Goal: Communication & Community: Answer question/provide support

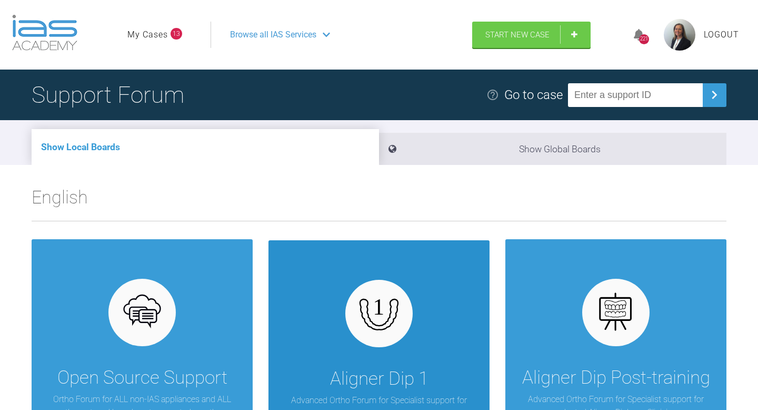
click at [423, 276] on div "Aligner Dip 1 Advanced Ortho Forum for Specialist support for Intake 1 of the A…" at bounding box center [379, 351] width 221 height 223
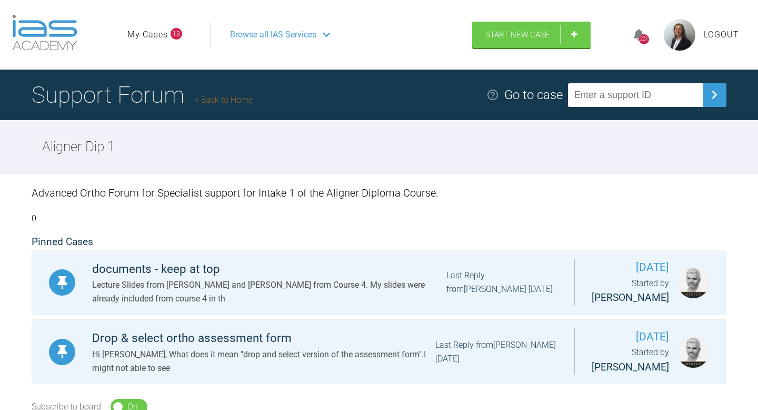
click at [162, 37] on link "My Cases" at bounding box center [147, 35] width 41 height 14
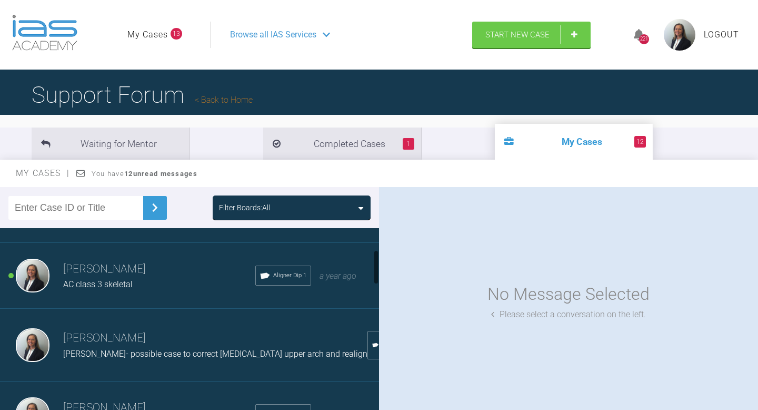
scroll to position [116, 0]
click at [117, 277] on h3 "[PERSON_NAME]" at bounding box center [159, 270] width 192 height 18
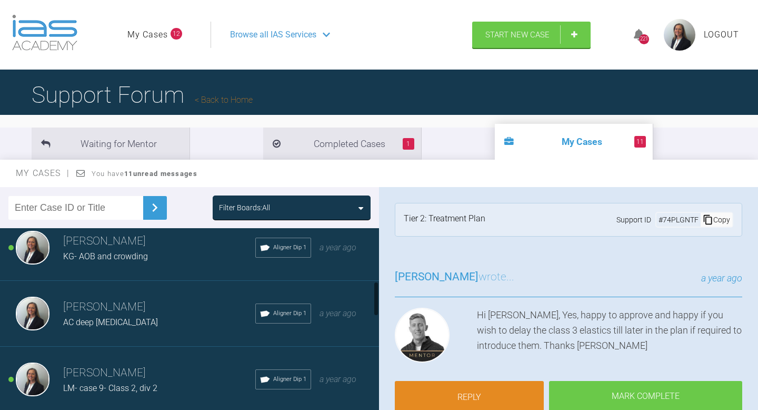
scroll to position [286, 0]
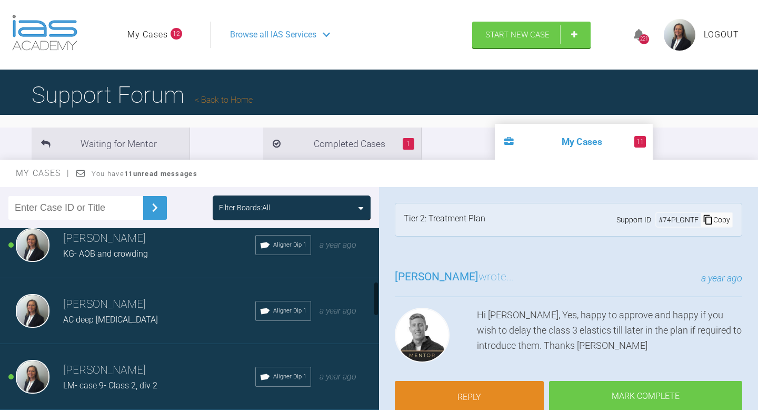
click at [191, 300] on h3 "[PERSON_NAME]" at bounding box center [159, 304] width 192 height 18
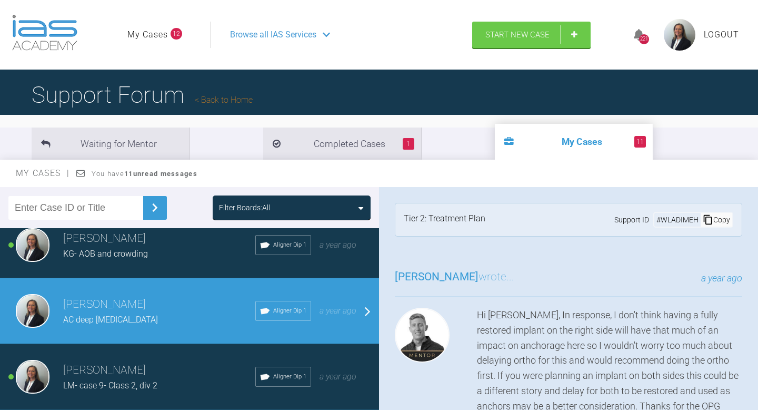
click at [368, 308] on div "[PERSON_NAME] AC deep [MEDICAL_DATA] Aligner Dip 1 a year ago" at bounding box center [189, 311] width 379 height 66
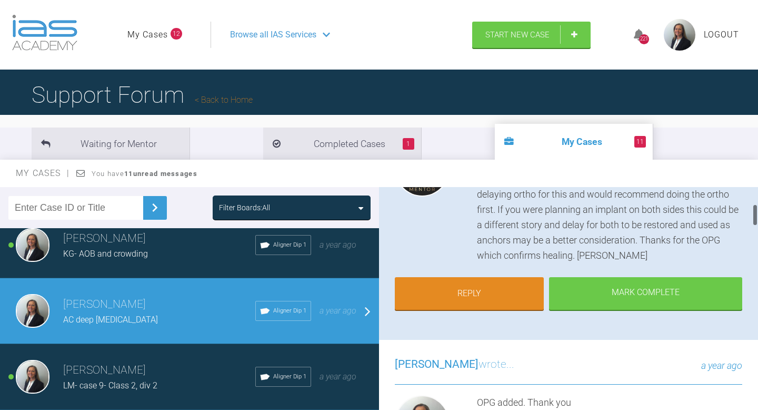
scroll to position [170, 0]
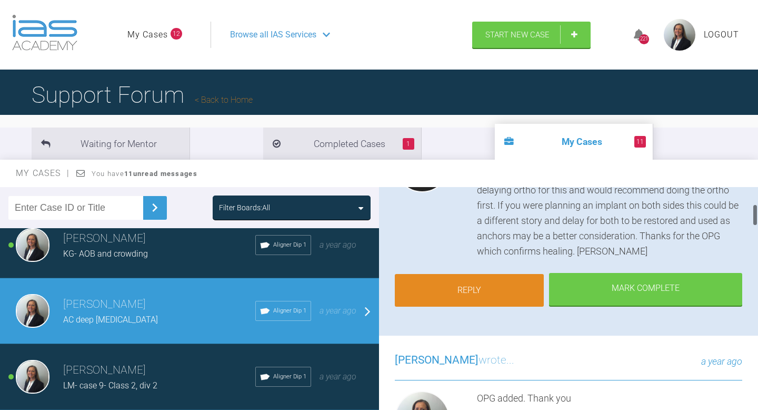
click at [483, 287] on link "Reply" at bounding box center [469, 290] width 149 height 33
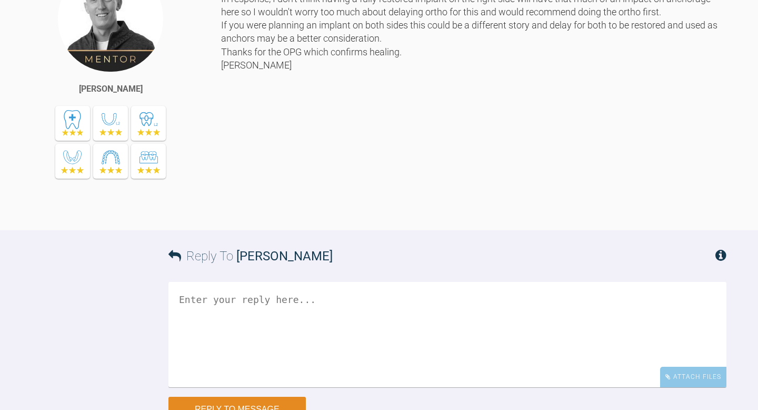
scroll to position [2276, 0]
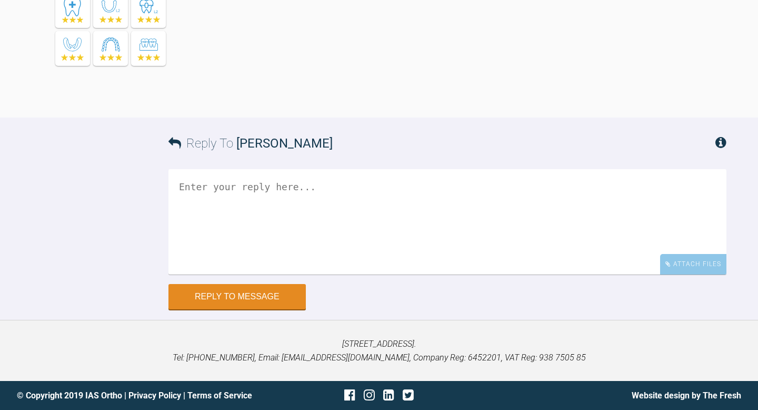
click at [426, 203] on textarea at bounding box center [447, 221] width 558 height 105
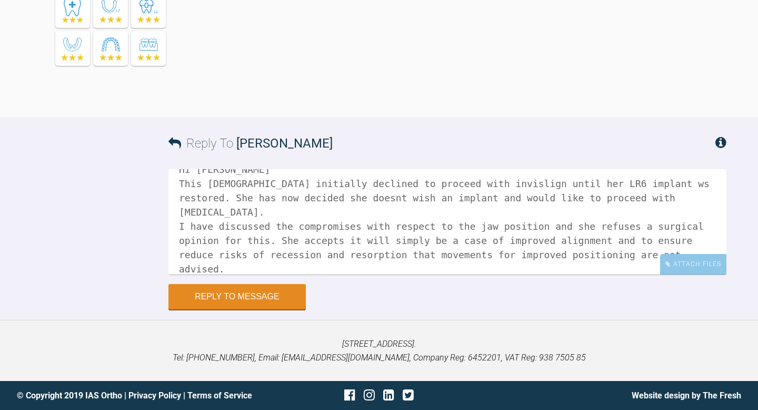
scroll to position [32, 0]
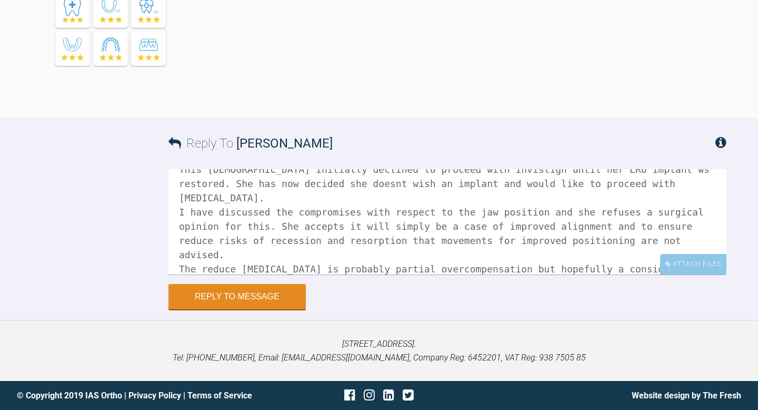
click at [178, 269] on textarea "Hi [PERSON_NAME] This [DEMOGRAPHIC_DATA] initially declined to proceed with inv…" at bounding box center [447, 221] width 558 height 105
click at [433, 270] on textarea "Hi [PERSON_NAME] This [DEMOGRAPHIC_DATA] initially declined to proceed with inv…" at bounding box center [447, 221] width 558 height 105
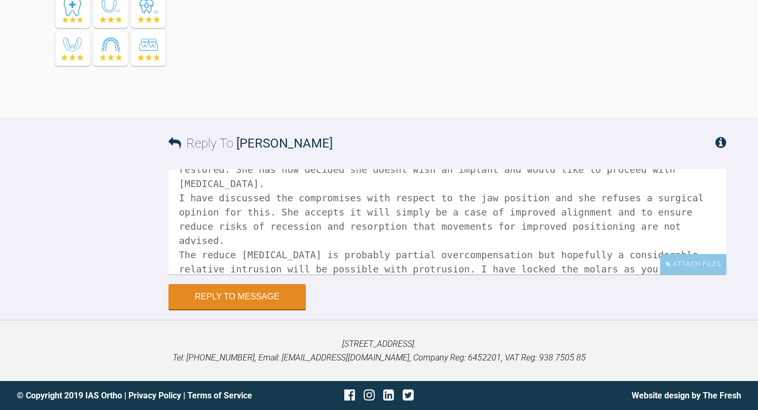
scroll to position [60, 0]
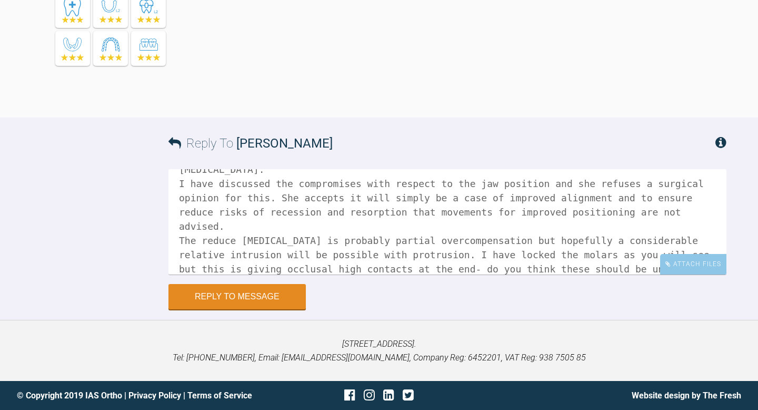
click at [607, 267] on textarea "Hi [PERSON_NAME] This [DEMOGRAPHIC_DATA] initially declined to proceed with inv…" at bounding box center [447, 221] width 558 height 105
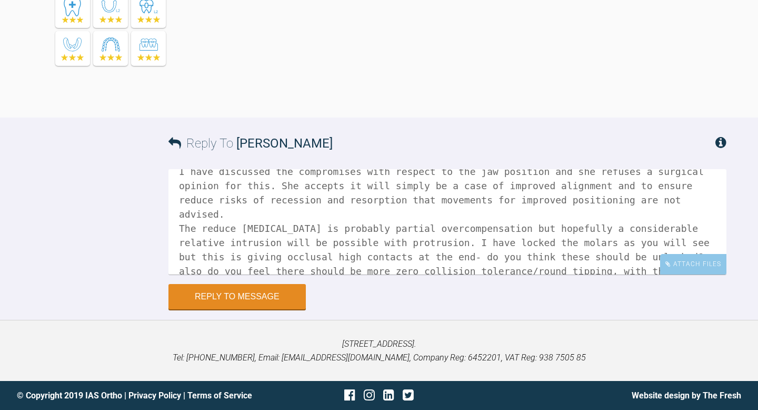
click at [491, 265] on textarea "Hi [PERSON_NAME] This [DEMOGRAPHIC_DATA] initially declined to proceed with inv…" at bounding box center [447, 221] width 558 height 105
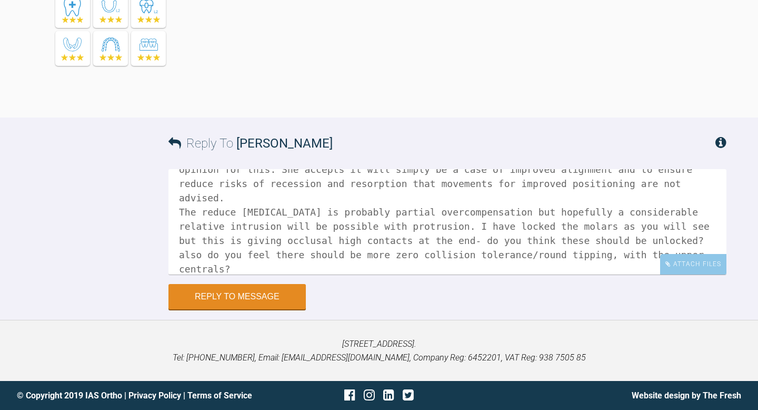
scroll to position [103, 0]
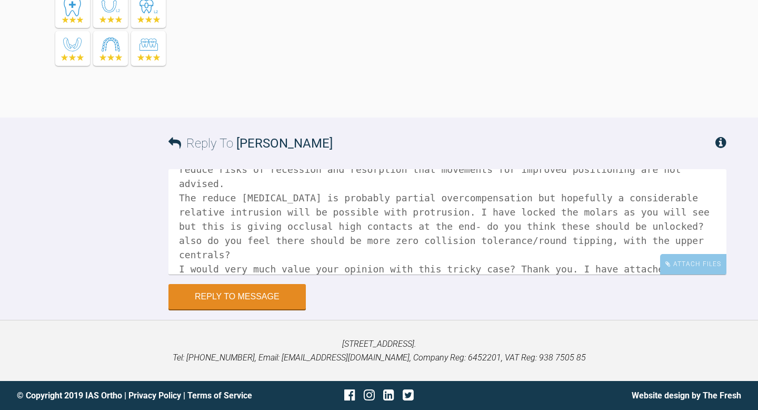
paste textarea "[URL][DOMAIN_NAME][MEDICAL_DATA]"
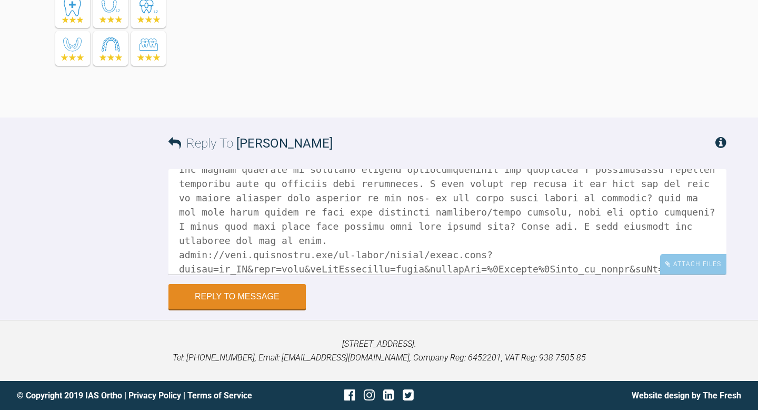
scroll to position [0, 0]
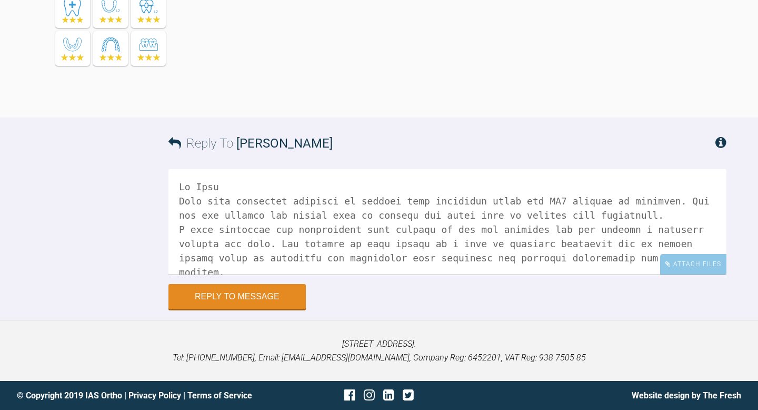
click at [273, 221] on textarea at bounding box center [447, 221] width 558 height 105
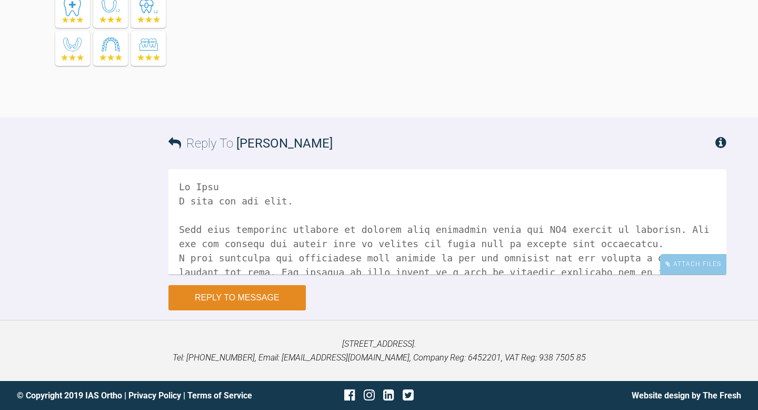
type textarea "Hi [PERSON_NAME] I hope you are well. This [DEMOGRAPHIC_DATA] initially decline…"
click at [229, 310] on button "Reply to Message" at bounding box center [236, 297] width 137 height 25
